Goal: Obtain resource: Download file/media

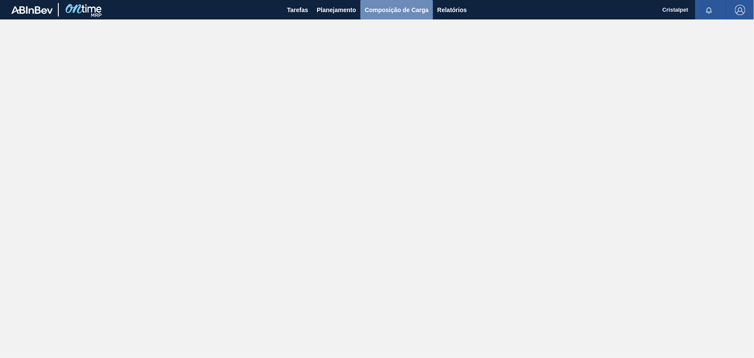
click at [410, 9] on span "Composição de Carga" at bounding box center [397, 10] width 64 height 10
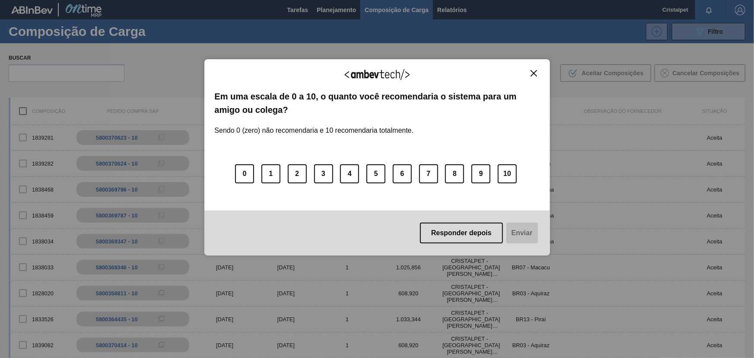
click at [532, 72] on img "Close" at bounding box center [534, 73] width 6 height 6
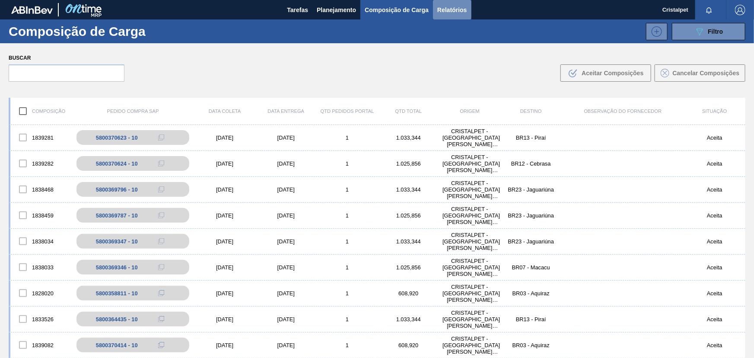
click at [445, 9] on span "Relatórios" at bounding box center [452, 10] width 29 height 10
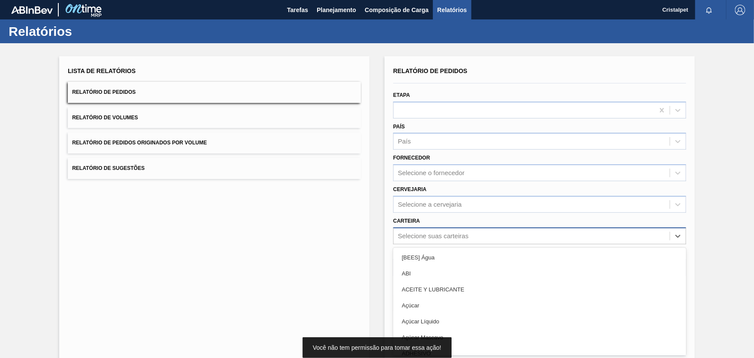
scroll to position [22, 0]
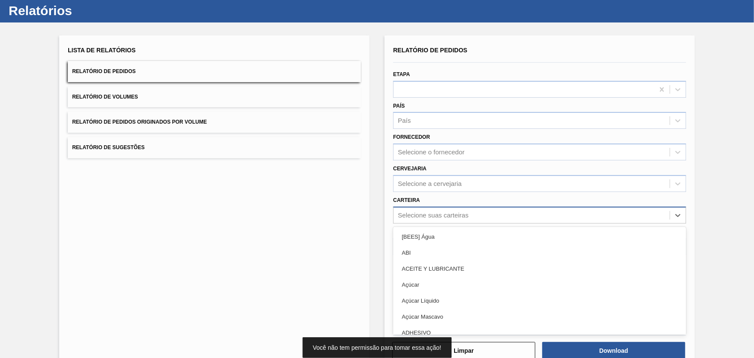
click at [436, 224] on div "option [BEES] Água focused, 1 of 101. 101 results available. Use Up and Down to…" at bounding box center [539, 215] width 293 height 17
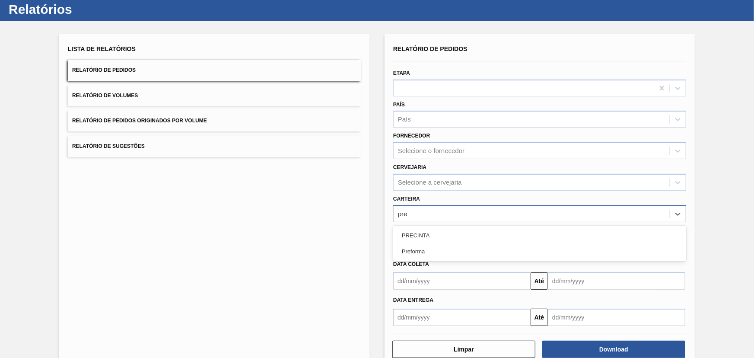
type input "pref"
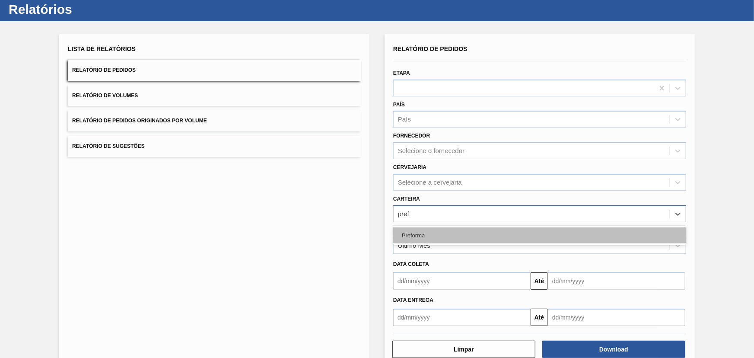
click at [421, 233] on div "Preforma" at bounding box center [539, 235] width 293 height 16
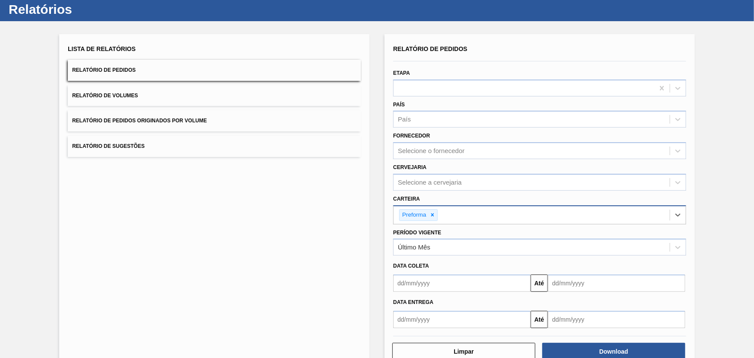
click at [497, 284] on input "text" at bounding box center [461, 283] width 137 height 17
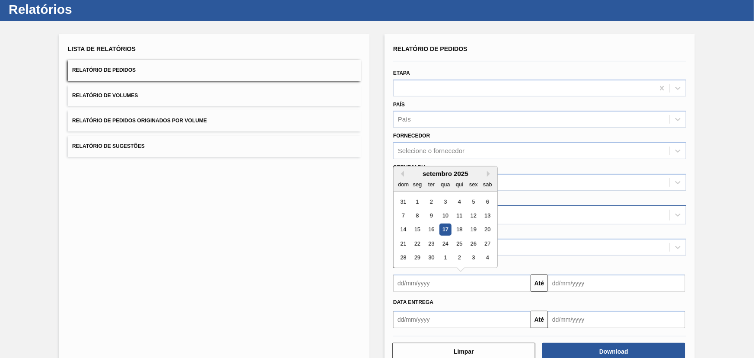
click at [415, 201] on div "1" at bounding box center [418, 202] width 12 height 12
type input "[DATE]"
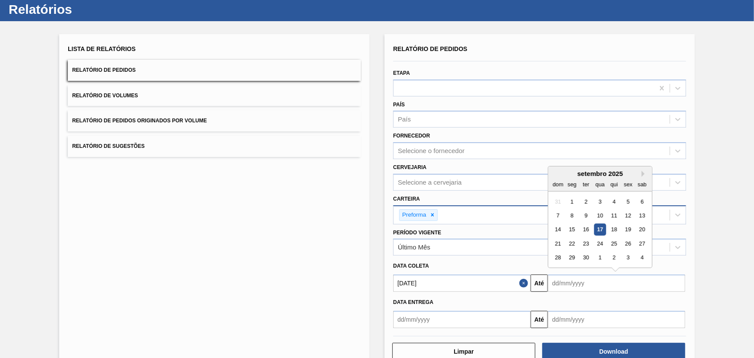
click at [601, 285] on input "text" at bounding box center [616, 283] width 137 height 17
click at [584, 255] on div "30" at bounding box center [587, 258] width 12 height 12
type input "[DATE]"
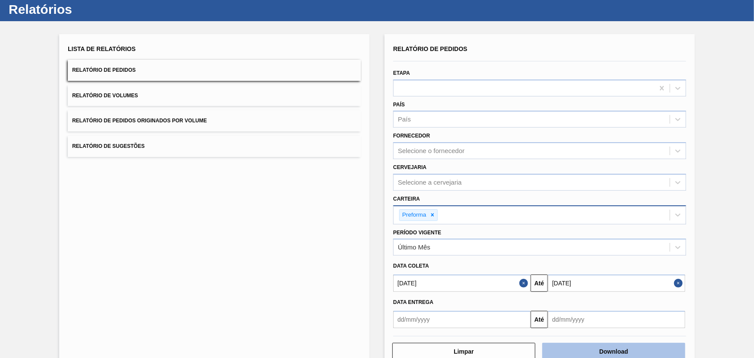
click at [610, 348] on button "Download" at bounding box center [614, 351] width 143 height 17
